Goal: Task Accomplishment & Management: Manage account settings

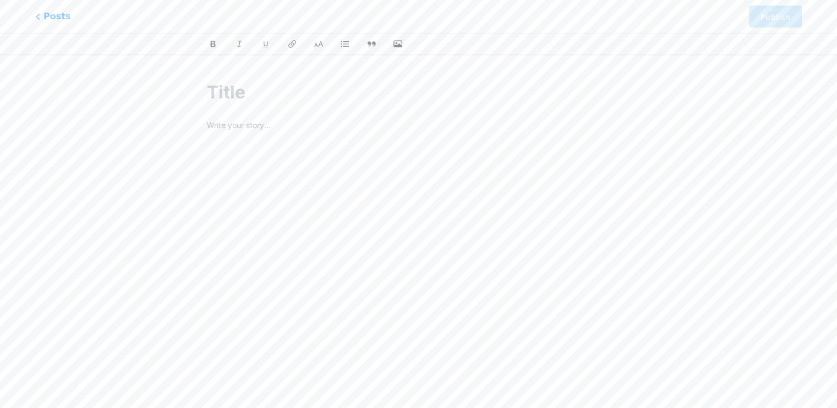
type input "Lorem Ipsum Dolorsit ame Consect Adipiscin 🎧🎮 Elitse doeiusmodtem—incididunt ut…"
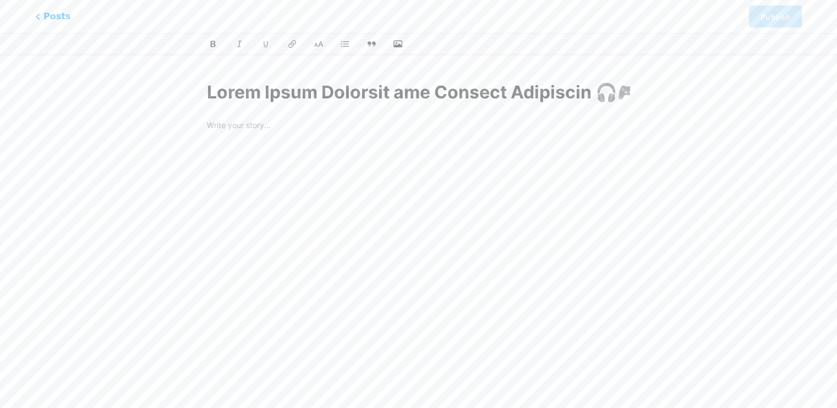
scroll to position [0, 32023]
type input "video-ideas-tailored-for-madness-redefined-bangla-storytelling-especially-the-[…"
type input "Lorem Ipsum Dolorsit ame Consect Adipiscin 🎧🎮 Elitse doeiusmodtem—incididunt ut…"
click at [484, 120] on icon at bounding box center [486, 121] width 5 height 5
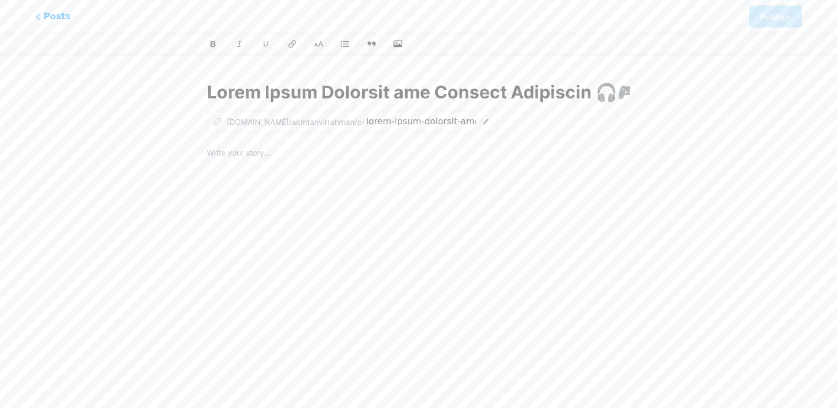
click at [480, 125] on icon at bounding box center [485, 121] width 11 height 11
click at [331, 115] on div "z [DOMAIN_NAME]/akmtanvirrahman/p/" at bounding box center [352, 121] width 290 height 23
click at [245, 154] on p at bounding box center [418, 153] width 423 height 15
click at [218, 119] on icon "z" at bounding box center [217, 121] width 9 height 9
click at [61, 21] on span "Posts" at bounding box center [53, 16] width 39 height 14
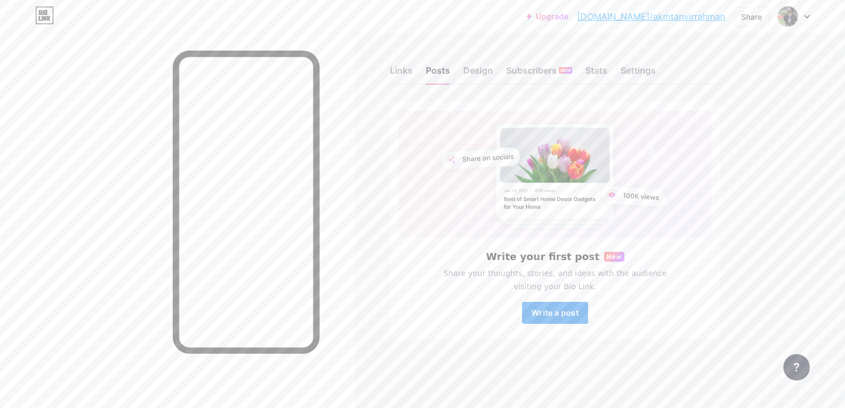
click at [577, 317] on span "Write a post" at bounding box center [554, 312] width 47 height 9
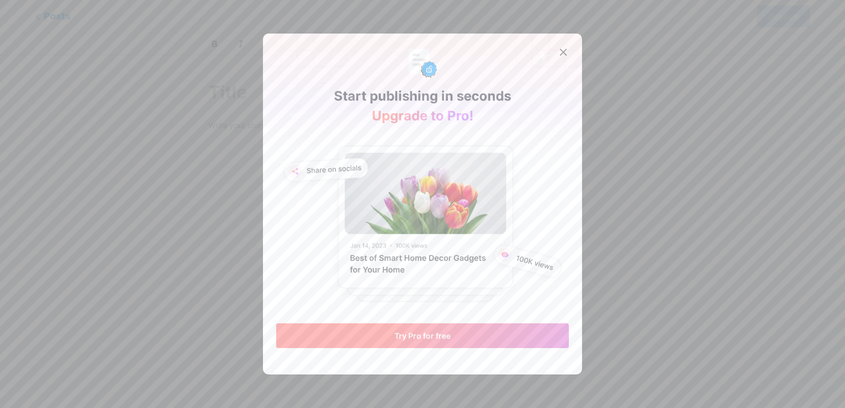
click at [437, 338] on span "Try Pro for free" at bounding box center [422, 335] width 56 height 9
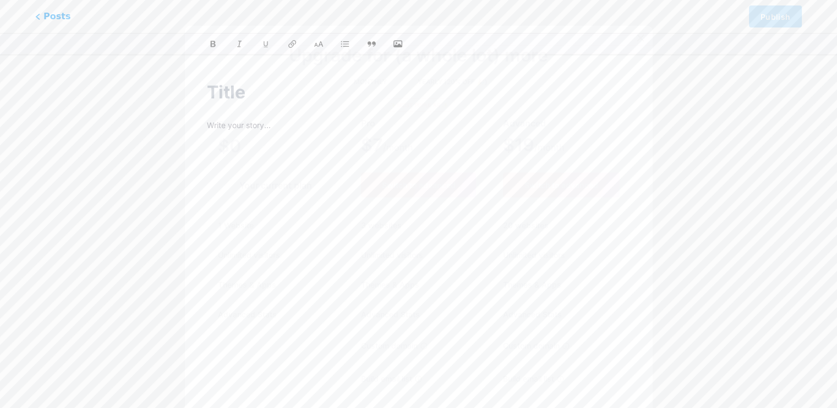
click at [304, 192] on div "Your current plan" at bounding box center [276, 185] width 116 height 25
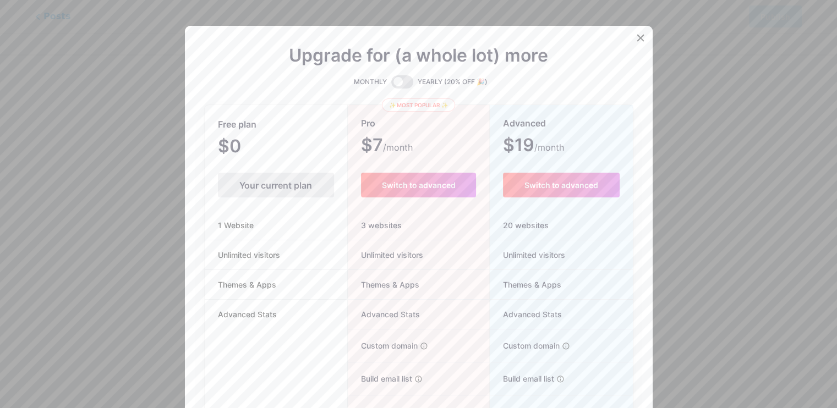
click at [644, 35] on div at bounding box center [641, 38] width 20 height 20
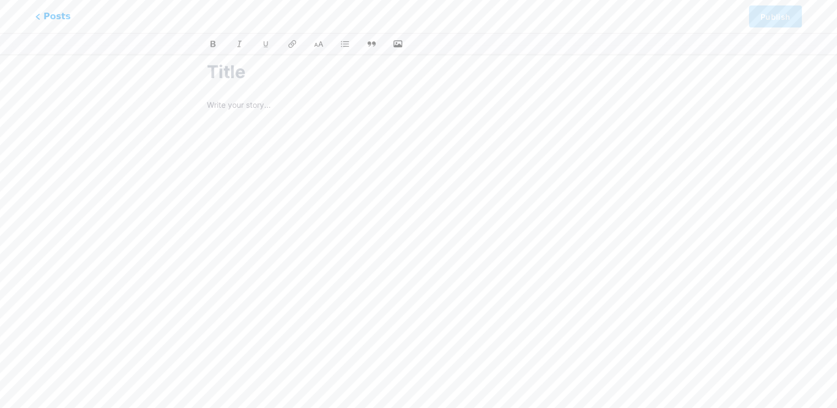
click at [248, 106] on p at bounding box center [418, 105] width 423 height 15
click at [253, 72] on input "text" at bounding box center [418, 72] width 423 height 26
type input "Bi"
type input "bi"
type input "Bio"
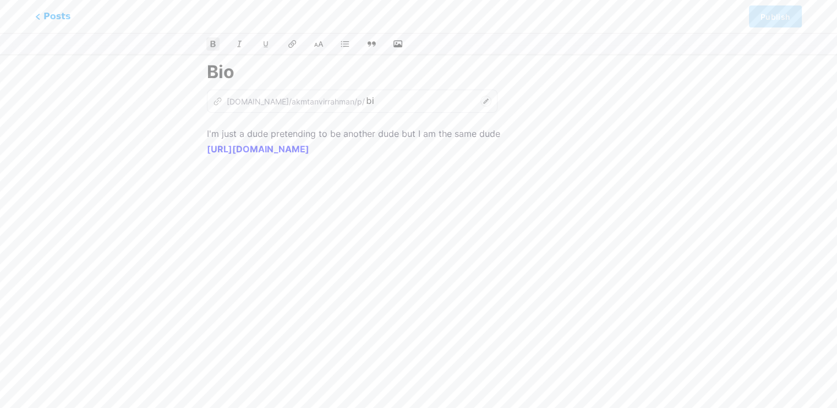
type input "bio"
click at [467, 83] on input "Bio" at bounding box center [418, 72] width 423 height 26
type input "Bio"
click at [480, 105] on icon at bounding box center [485, 101] width 11 height 11
click at [485, 103] on div "z [DOMAIN_NAME]/akmtanvirrahman/p/ bio" at bounding box center [418, 101] width 423 height 23
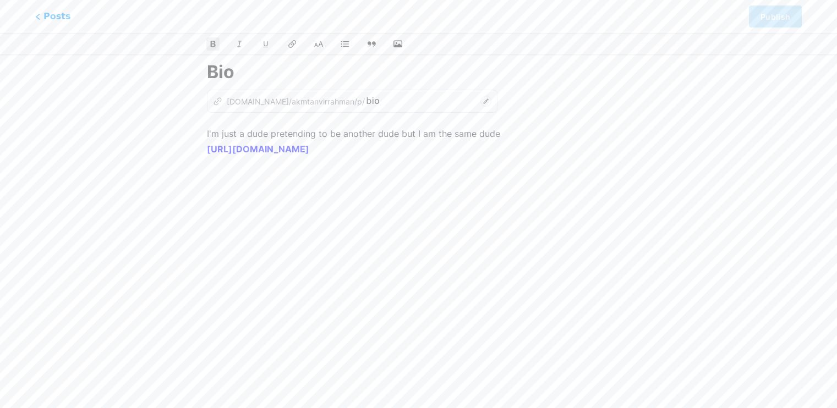
click at [309, 146] on strong "[URL][DOMAIN_NAME]" at bounding box center [258, 149] width 102 height 11
click at [44, 19] on span "Posts" at bounding box center [53, 16] width 39 height 14
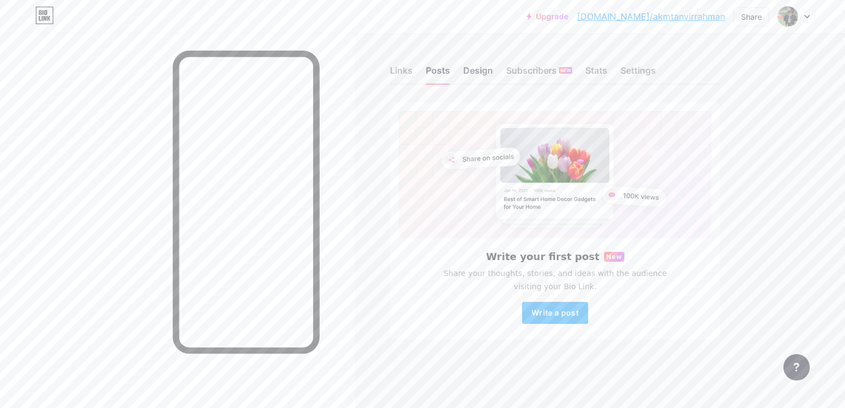
click at [489, 76] on div "Design" at bounding box center [478, 74] width 30 height 20
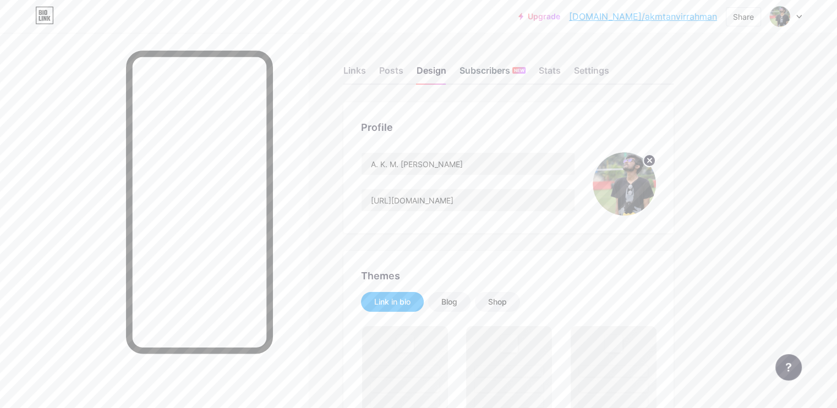
click at [525, 73] on div "Subscribers NEW" at bounding box center [492, 74] width 66 height 20
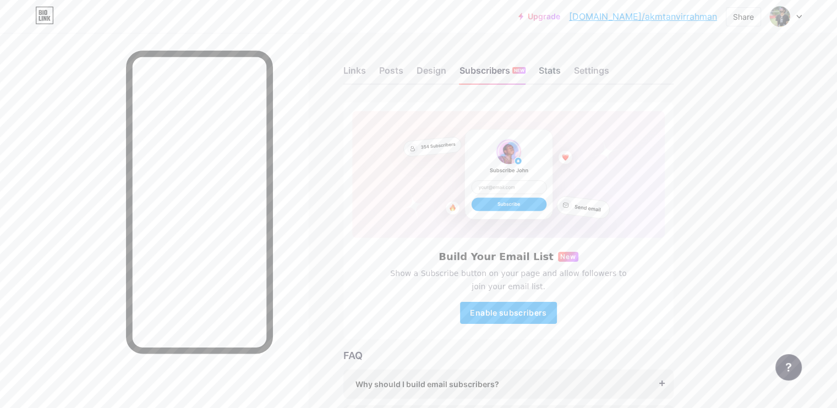
click at [561, 80] on div "Stats" at bounding box center [550, 74] width 22 height 20
click at [609, 71] on div "Settings" at bounding box center [591, 74] width 35 height 20
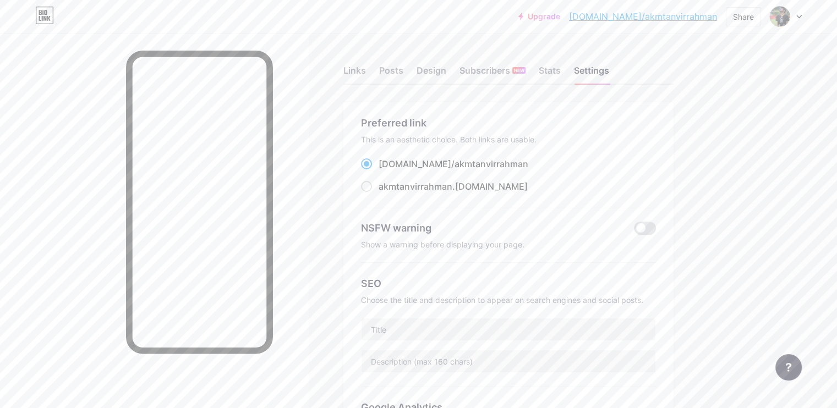
click at [794, 26] on div "Upgrade [DOMAIN_NAME]/akmtan... [DOMAIN_NAME]/akmtanvirrahman Share Switch acco…" at bounding box center [418, 16] width 837 height 33
click at [792, 13] on div at bounding box center [786, 17] width 32 height 20
